Goal: Transaction & Acquisition: Purchase product/service

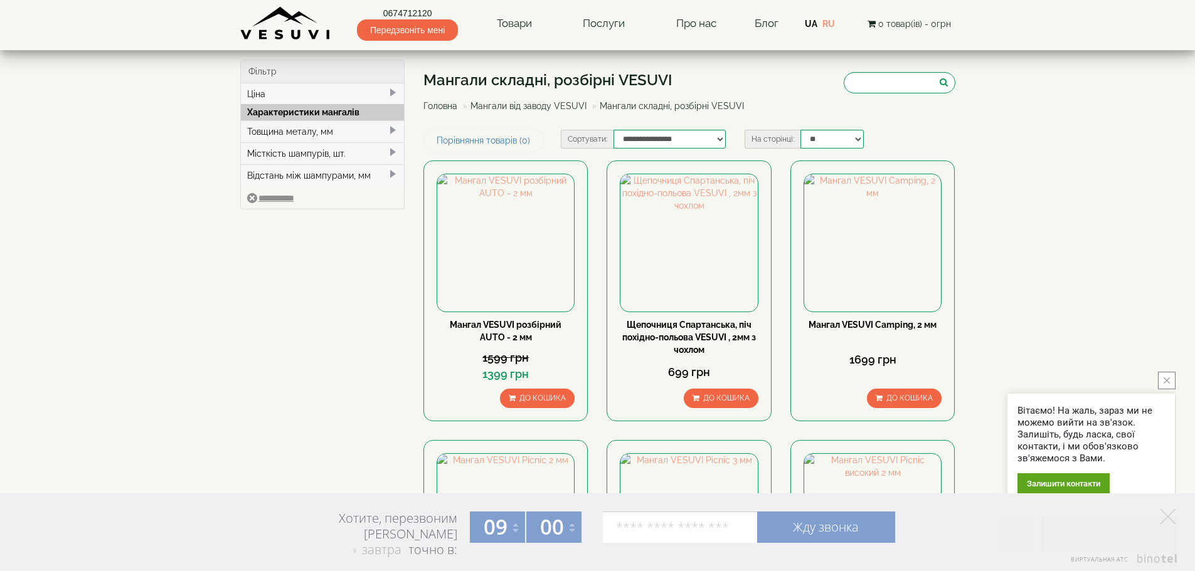
scroll to position [1963, 0]
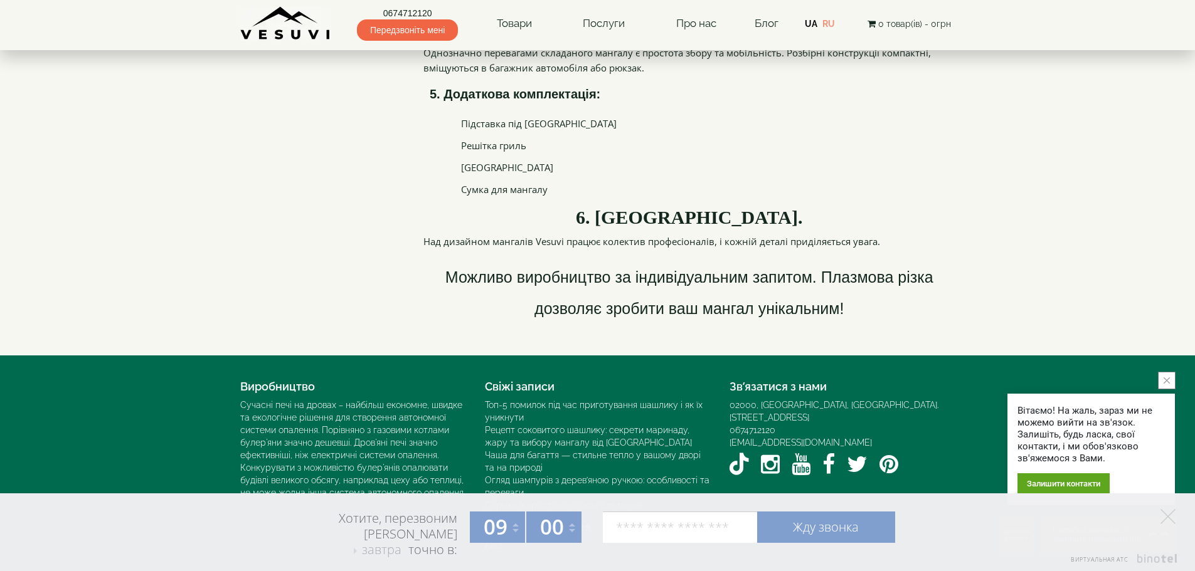
click at [398, 13] on link "0674712120" at bounding box center [407, 13] width 101 height 13
click at [769, 23] on link "Блог" at bounding box center [766, 23] width 24 height 13
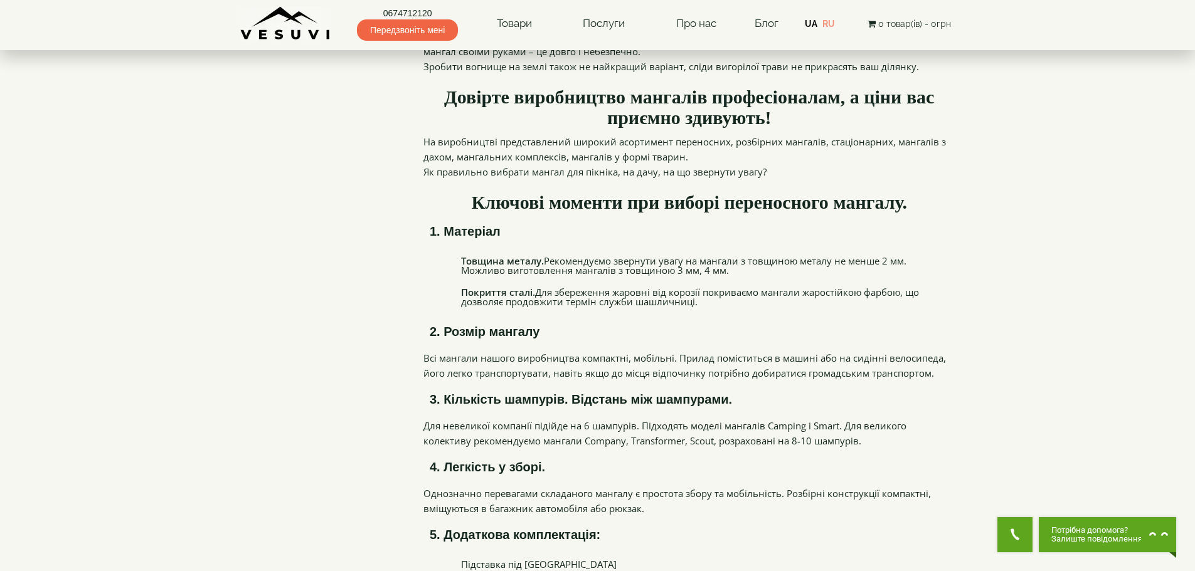
scroll to position [1397, 0]
